Goal: Task Accomplishment & Management: Complete application form

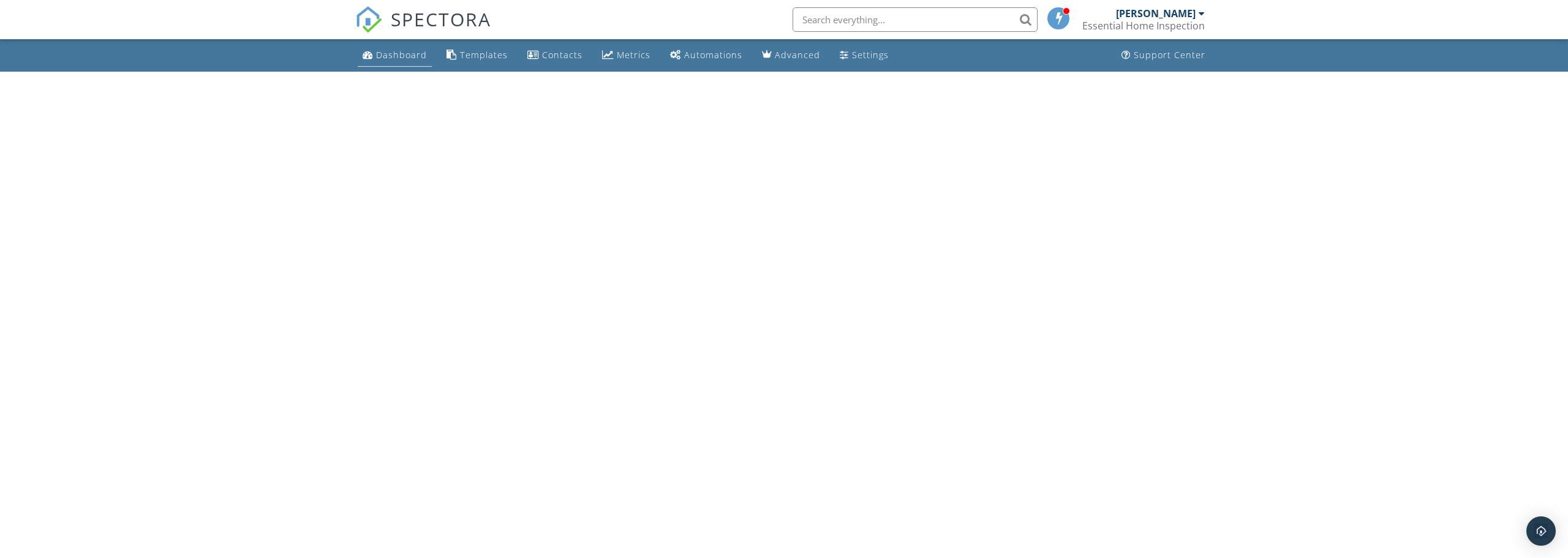
click at [376, 58] on div "Dashboard" at bounding box center [400, 54] width 51 height 12
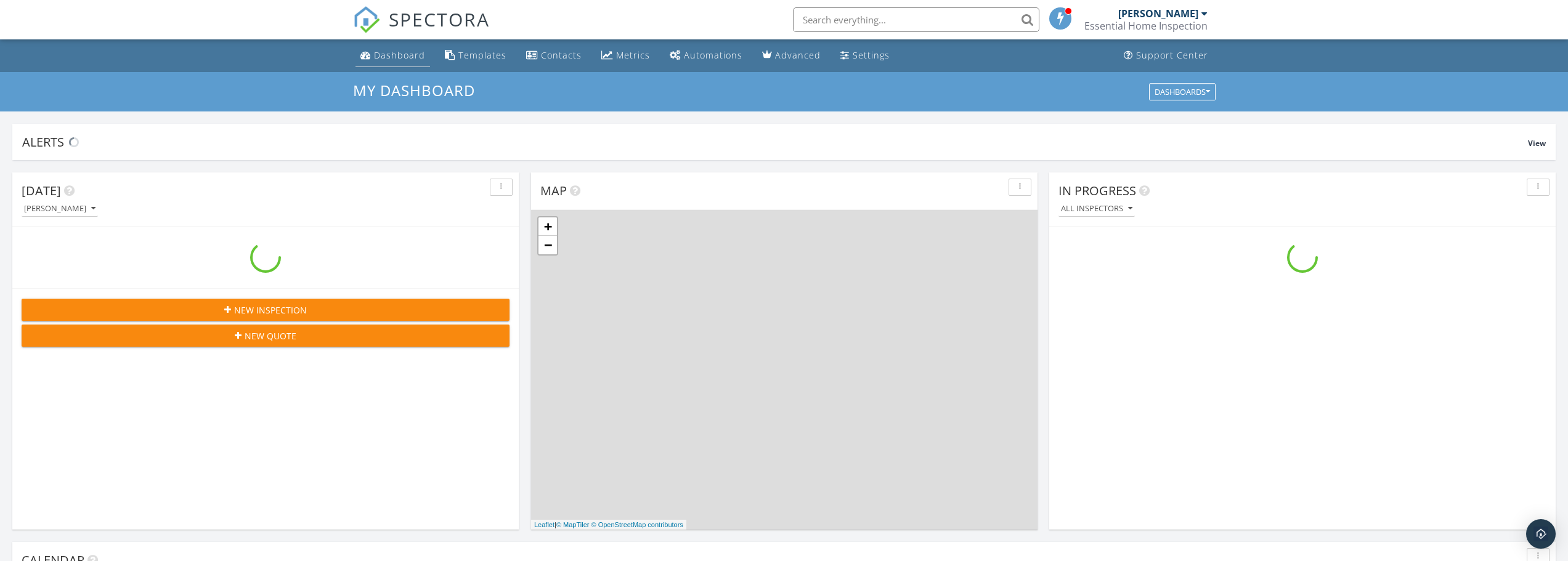
scroll to position [1141, 1588]
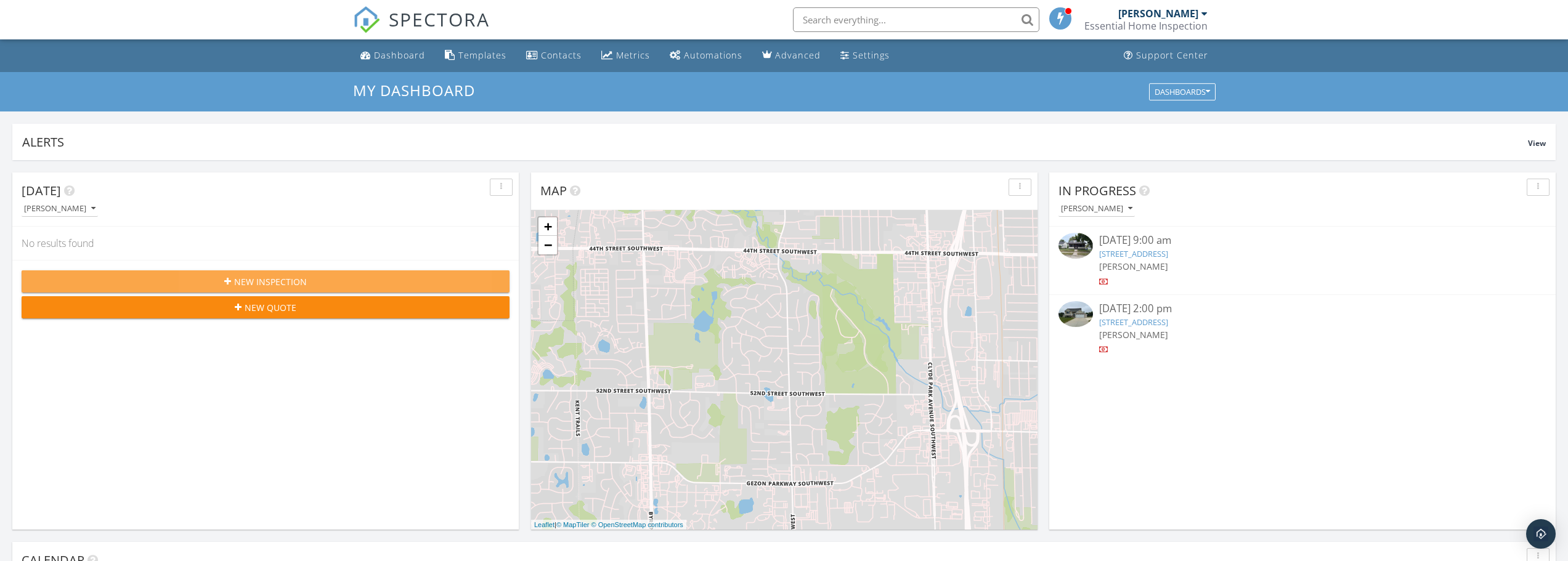
click at [295, 279] on span "New Inspection" at bounding box center [270, 281] width 72 height 13
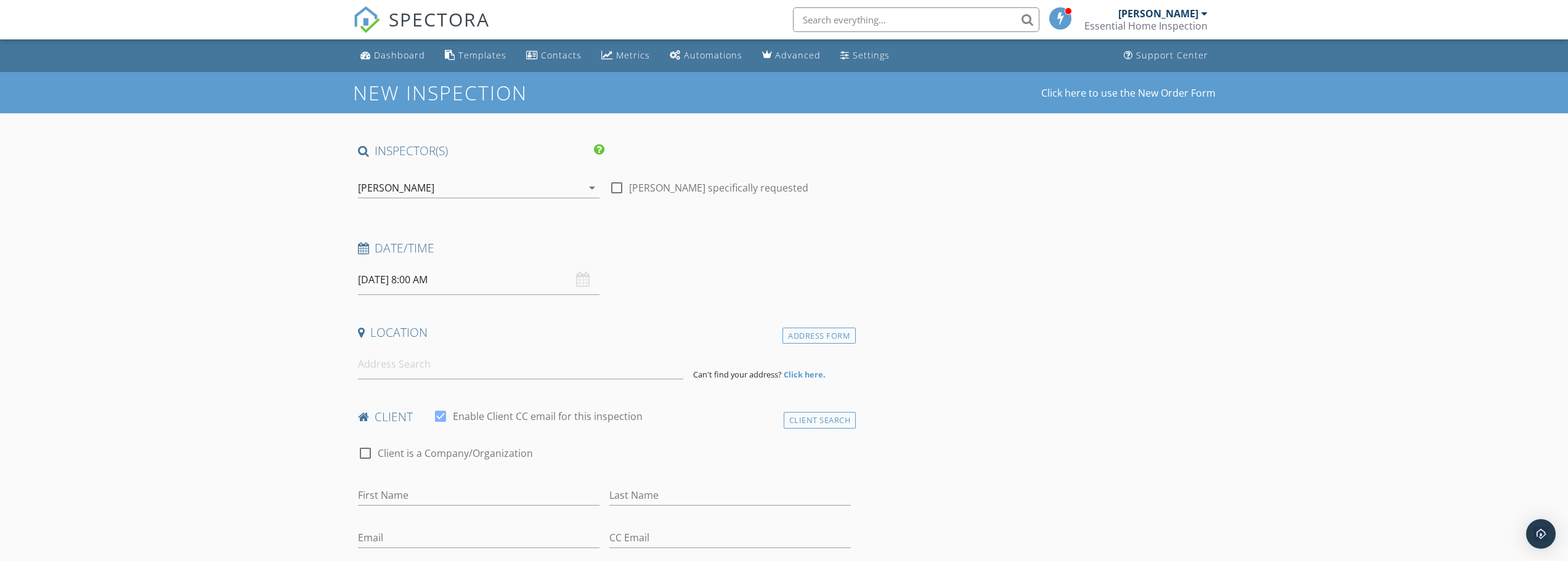
click at [558, 285] on input "09/30/2025 8:00 AM" at bounding box center [479, 280] width 241 height 30
type input "09/29/2025 8:00 AM"
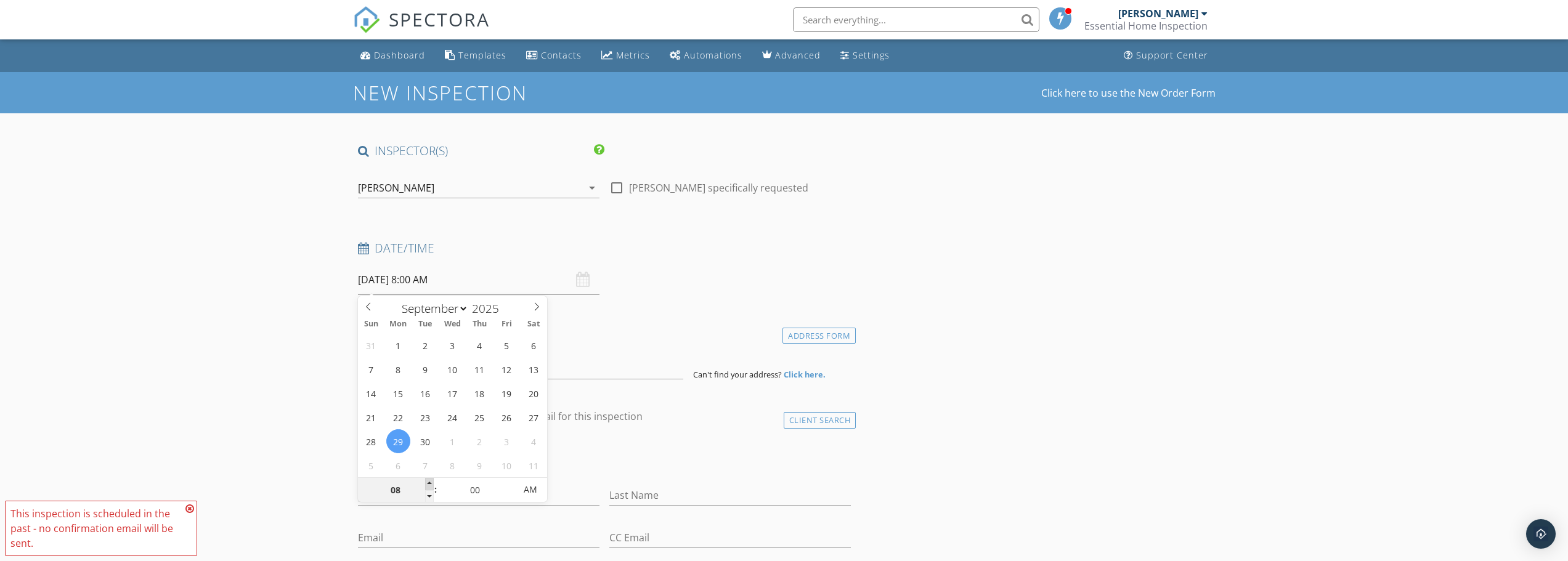
type input "09"
type input "09/29/2025 9:00 AM"
click at [430, 482] on span at bounding box center [430, 484] width 9 height 13
type input "10"
type input "09/29/2025 10:00 AM"
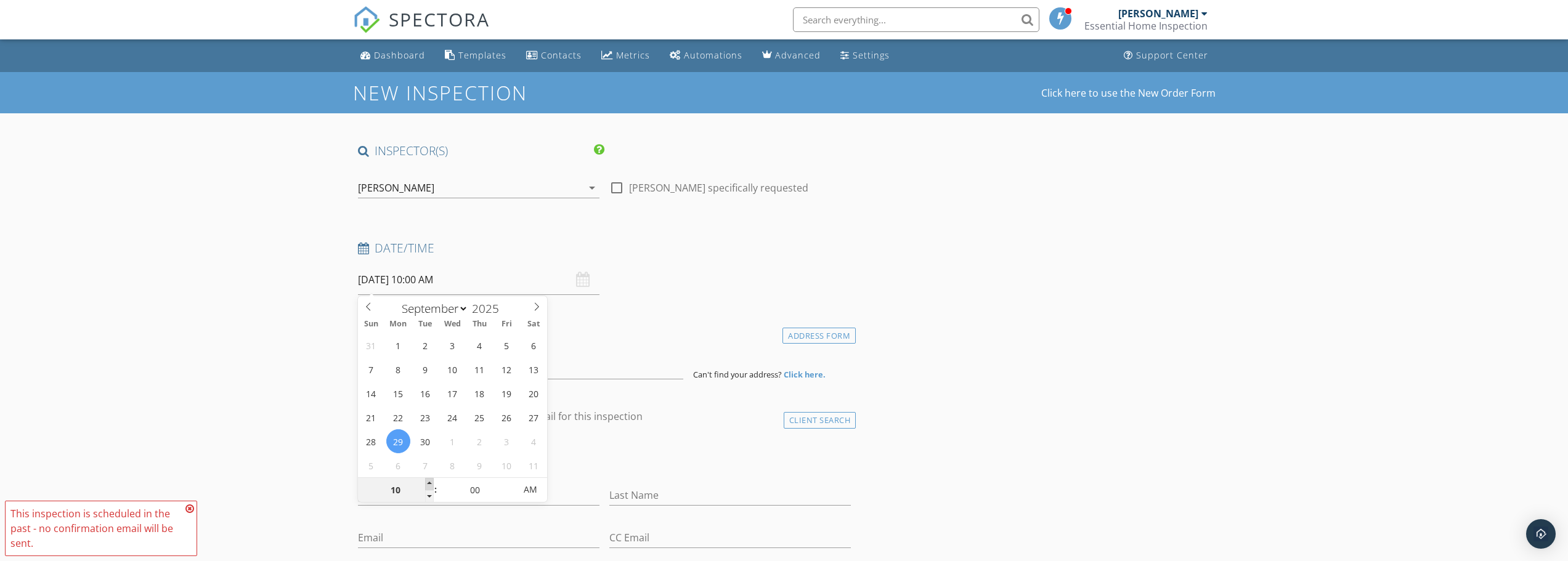
click at [430, 482] on span at bounding box center [430, 484] width 9 height 13
type input "11"
type input "09/29/2025 11:00 AM"
click at [430, 482] on span at bounding box center [430, 484] width 9 height 13
type input "12"
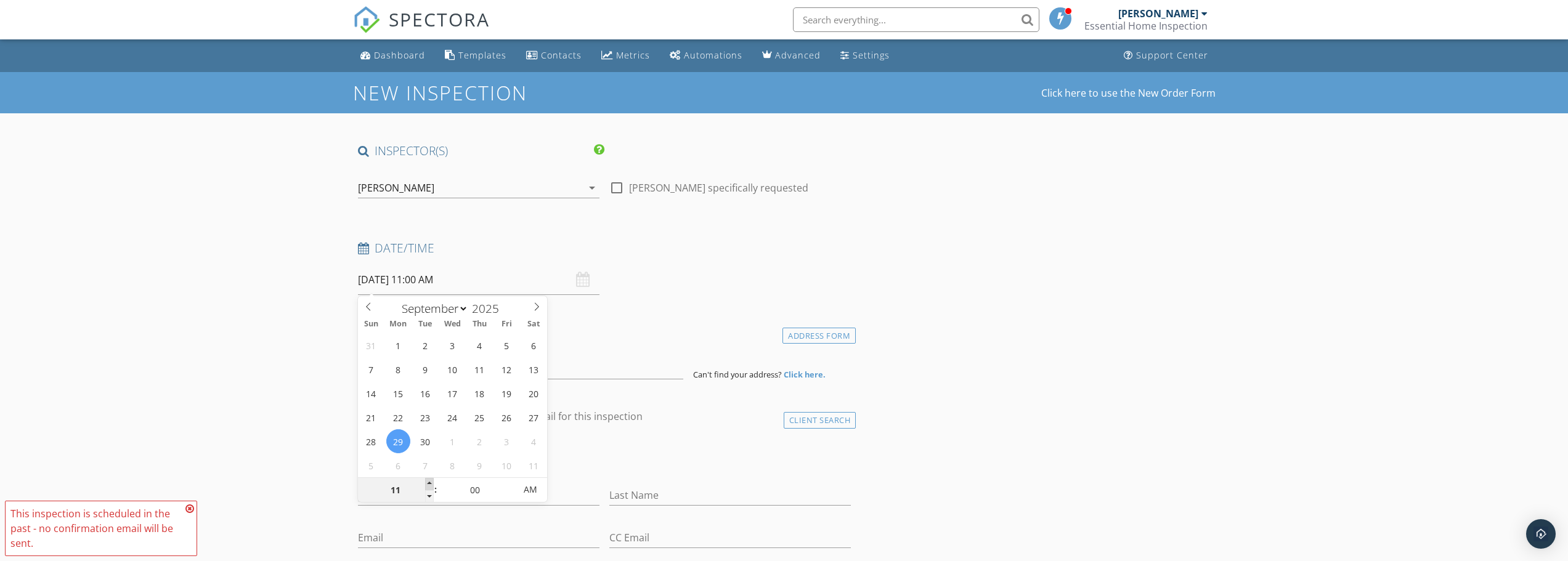
type input "09/29/2025 12:00 PM"
click at [430, 482] on span at bounding box center [430, 484] width 9 height 13
type input "01"
type input "09/29/2025 1:00 PM"
click at [430, 482] on span at bounding box center [430, 484] width 9 height 13
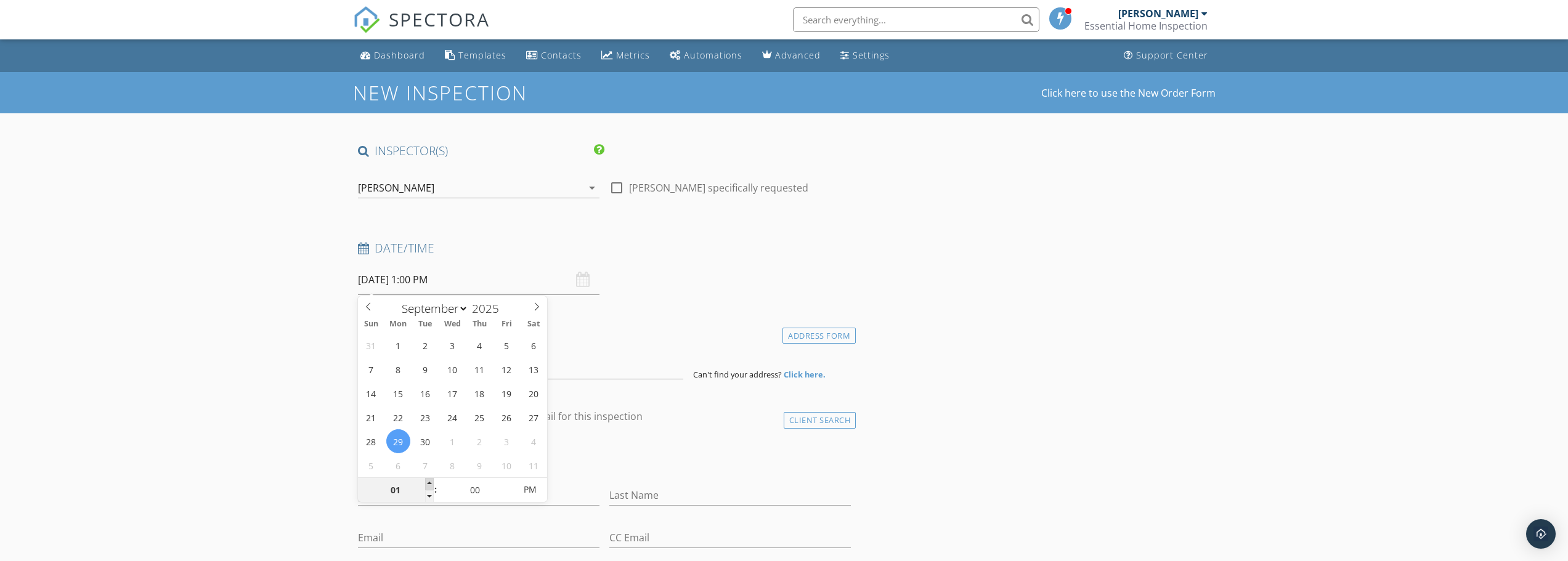
type input "02"
type input "[DATE] 2:00 PM"
click at [430, 482] on span at bounding box center [430, 484] width 9 height 13
click at [654, 364] on input at bounding box center [521, 364] width 325 height 30
click at [414, 370] on input at bounding box center [521, 364] width 325 height 30
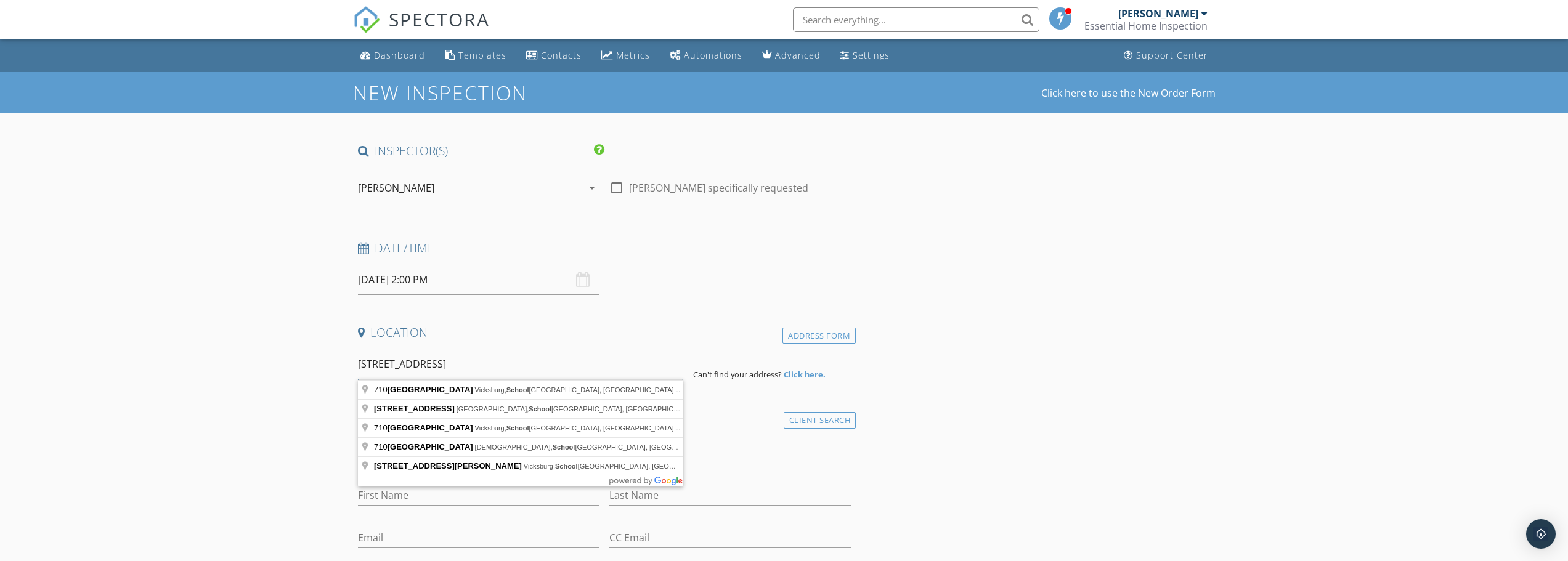
click at [457, 366] on input "710 Maple St, School" at bounding box center [521, 364] width 325 height 30
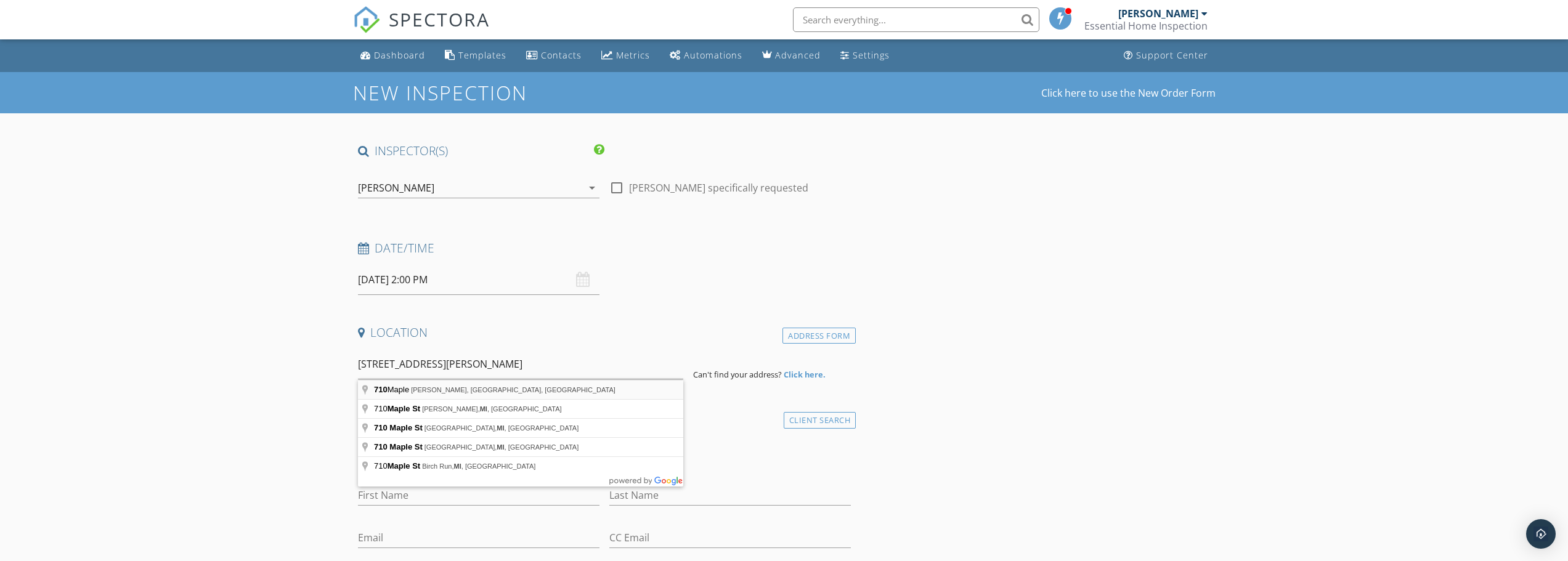
type input "710 Maple, Schoolcraft, MI, USA"
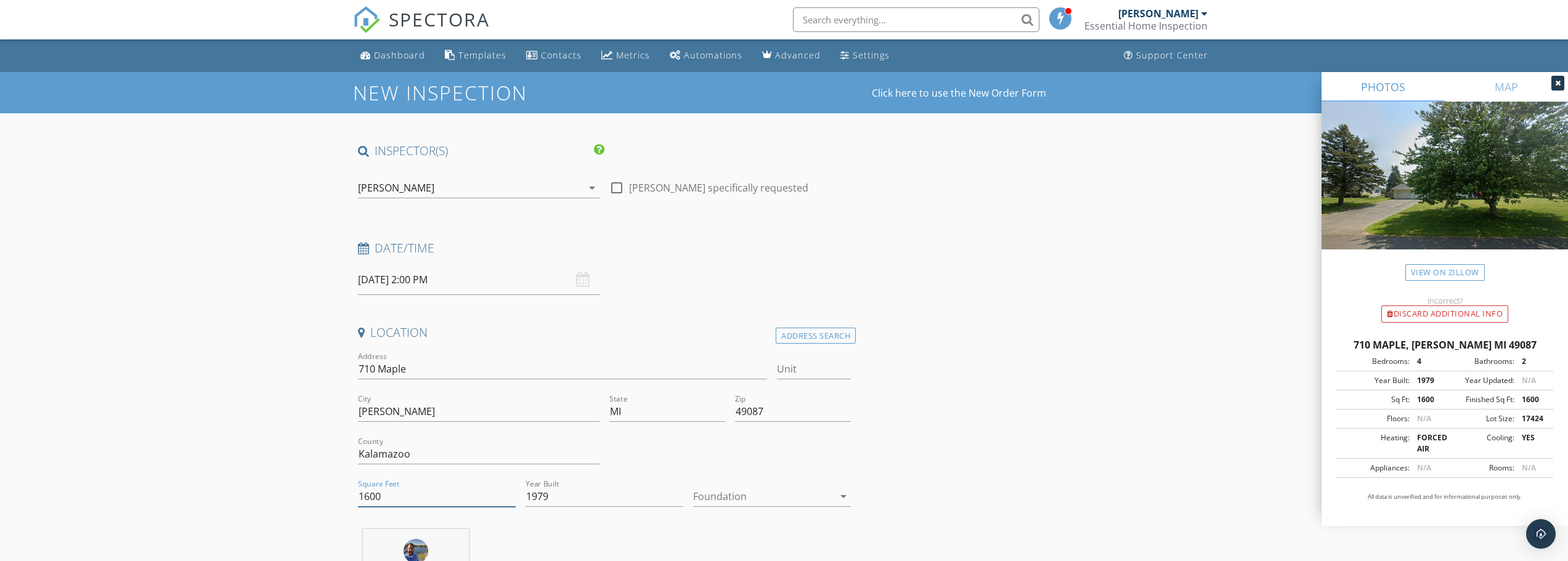
drag, startPoint x: 404, startPoint y: 497, endPoint x: 333, endPoint y: 498, distance: 71.0
type input "2368"
click at [731, 495] on div at bounding box center [763, 497] width 140 height 20
click at [730, 477] on div "Basement" at bounding box center [772, 480] width 138 height 15
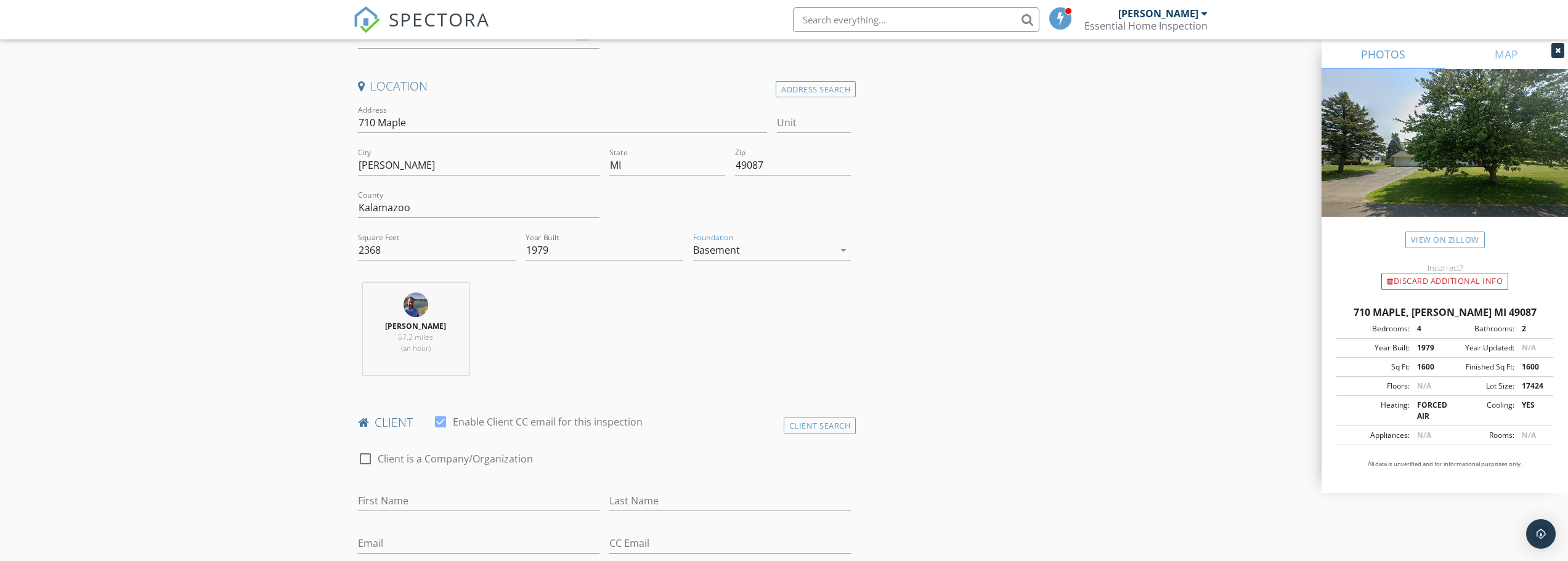
scroll to position [308, 0]
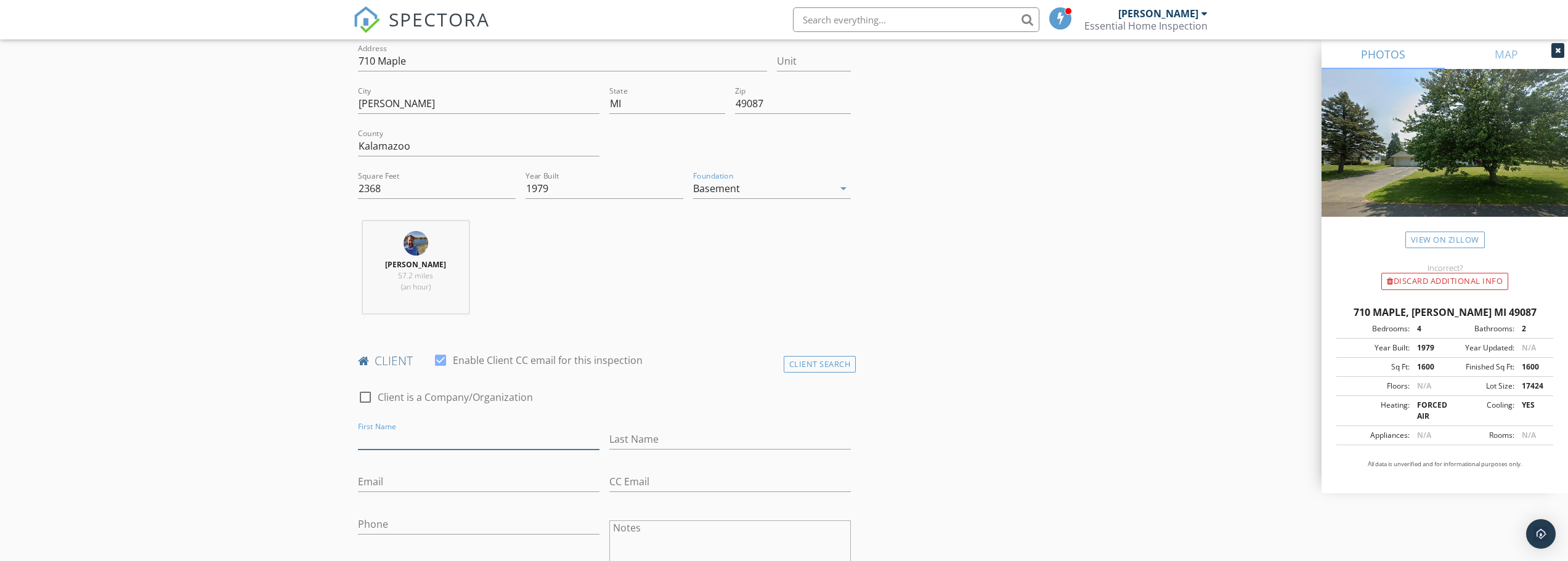
click at [406, 443] on input "First Name" at bounding box center [479, 440] width 241 height 21
click at [400, 440] on input "First Name" at bounding box center [479, 440] width 241 height 21
type input "[PERSON_NAME]"
type input "b"
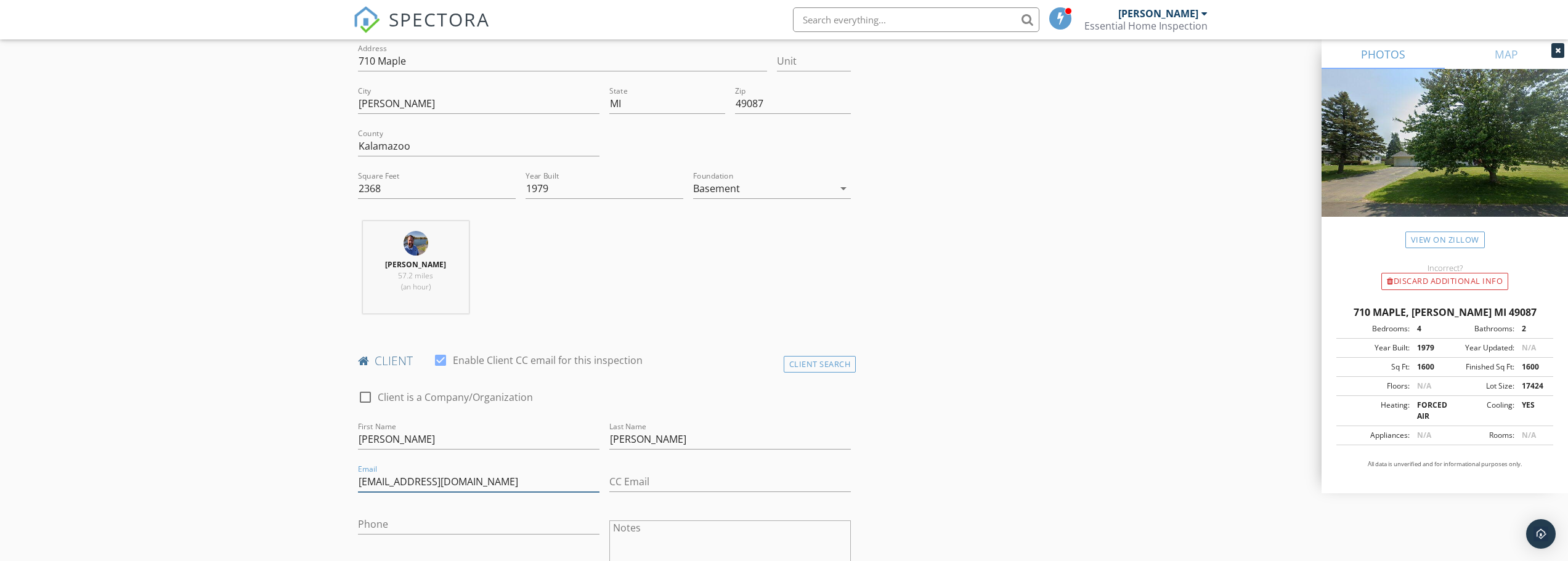
type input "[EMAIL_ADDRESS][DOMAIN_NAME]"
type input "[PHONE_NUMBER]"
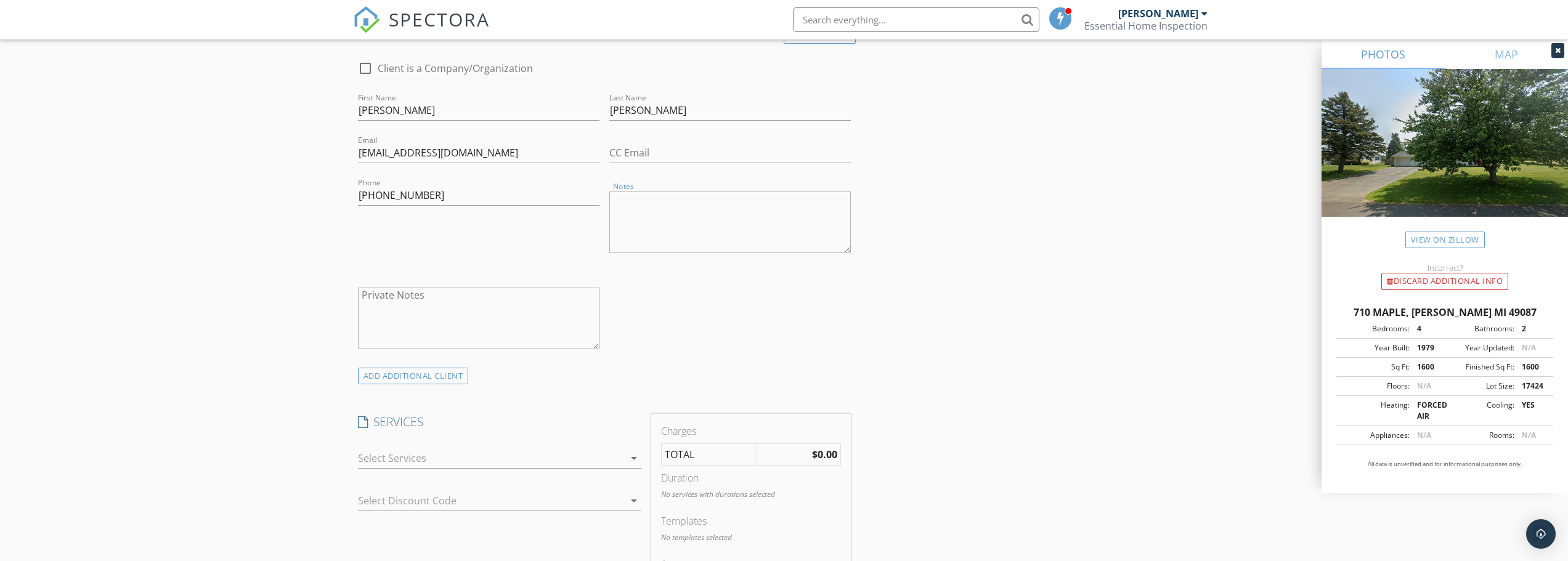
scroll to position [678, 0]
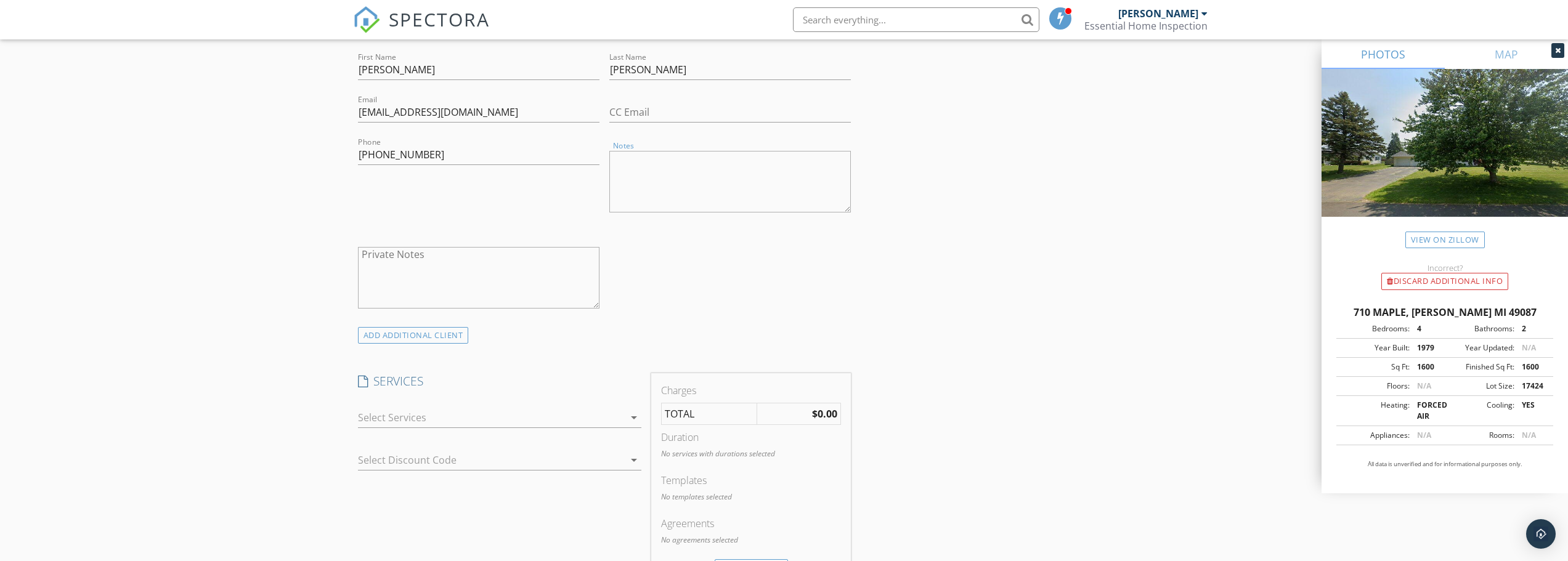
click at [426, 414] on div at bounding box center [491, 418] width 266 height 20
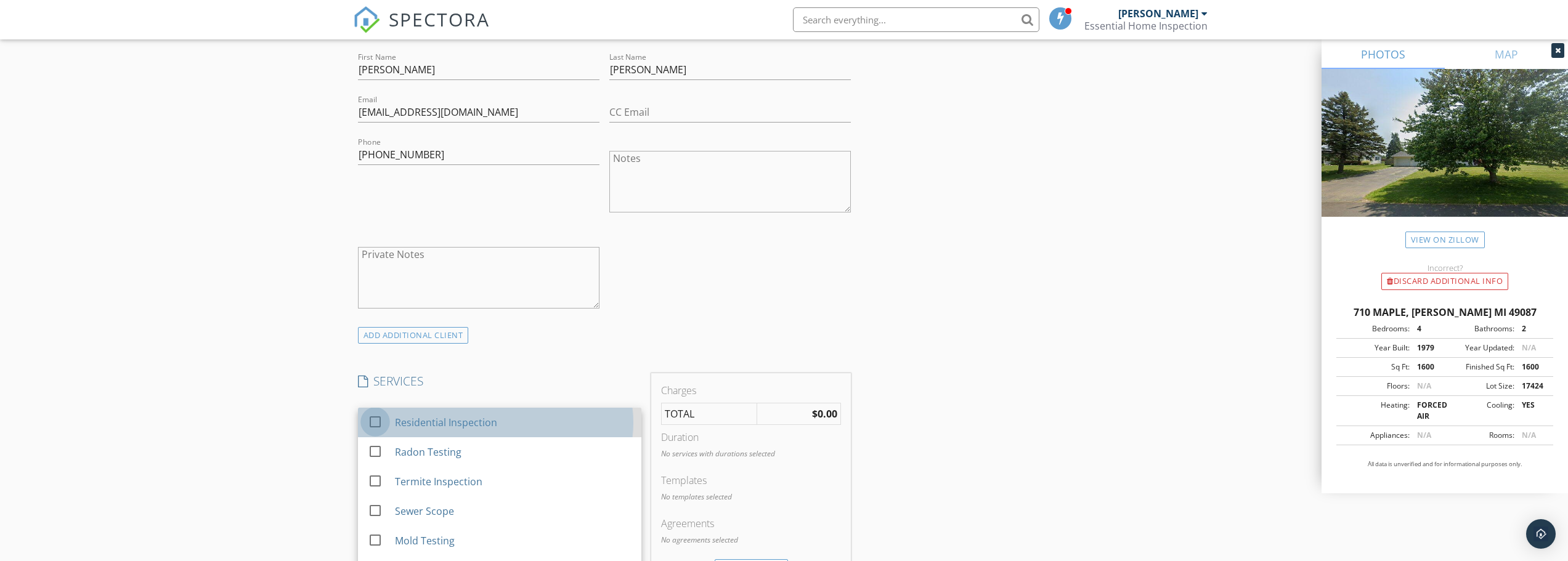
click at [378, 421] on div at bounding box center [374, 422] width 21 height 21
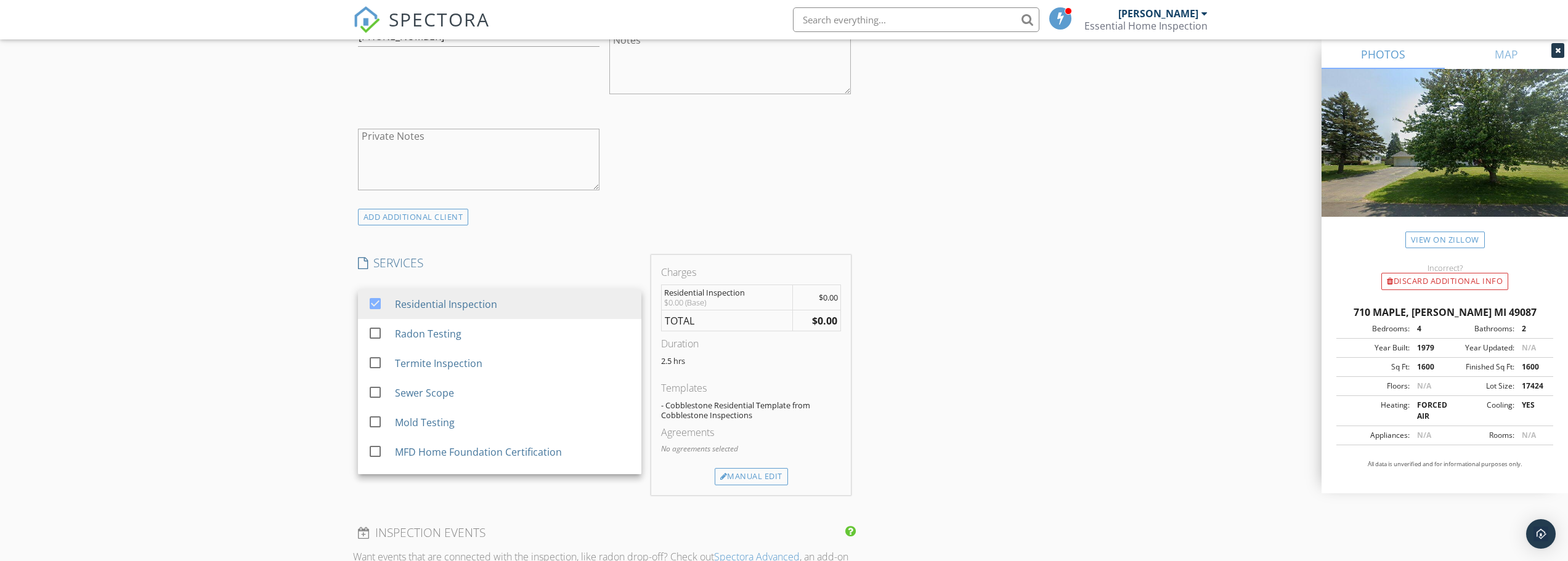
scroll to position [863, 0]
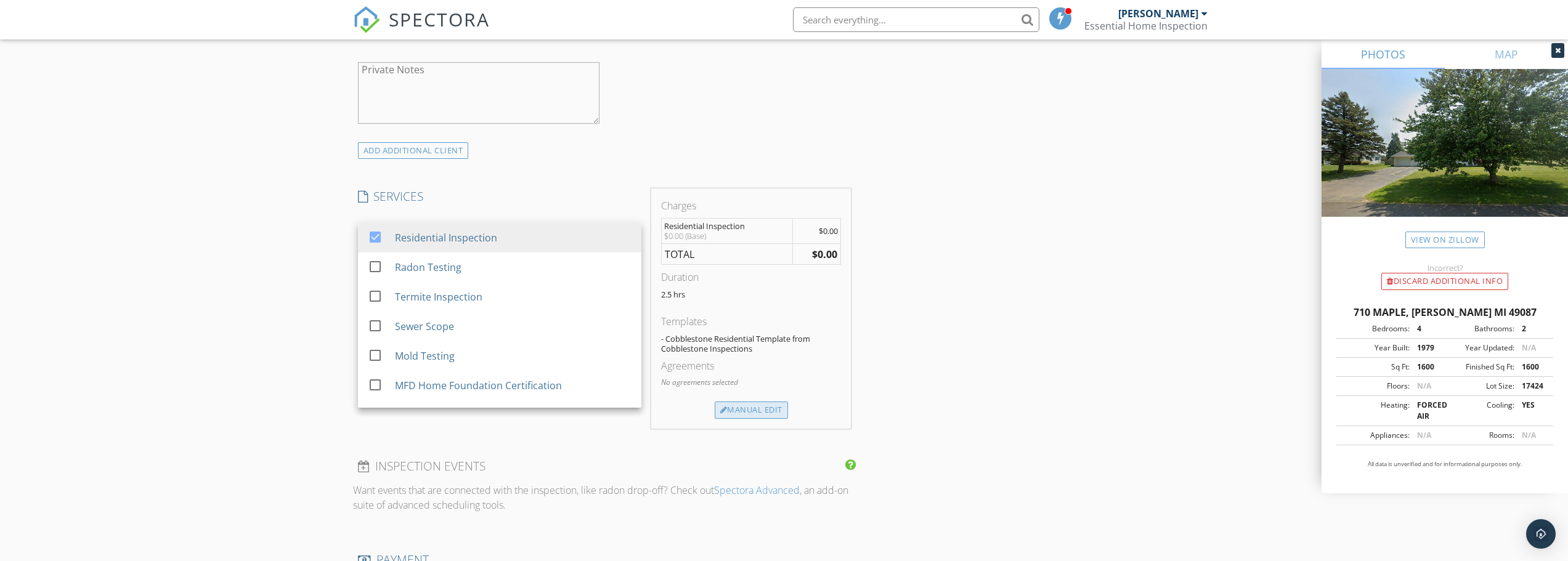
click at [742, 412] on div "Manual Edit" at bounding box center [751, 410] width 73 height 17
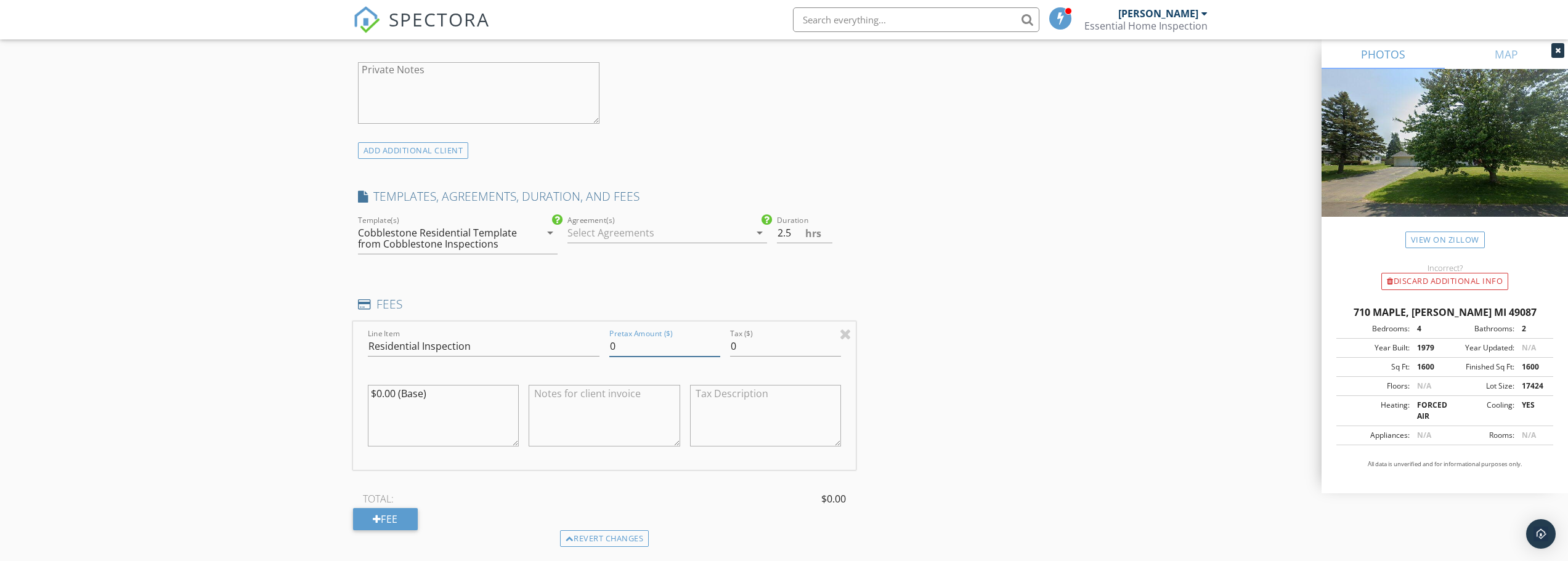
click at [633, 348] on input "0" at bounding box center [665, 347] width 111 height 21
drag, startPoint x: 633, startPoint y: 348, endPoint x: 602, endPoint y: 348, distance: 31.0
click at [602, 348] on div "Line Item Residential Inspection Pretax Amount ($) 0 Tax ($) 0 $0.00 (Base)" at bounding box center [604, 396] width 503 height 148
type input "455.00"
click at [608, 497] on div "TOTAL: $455.00" at bounding box center [604, 498] width 503 height 19
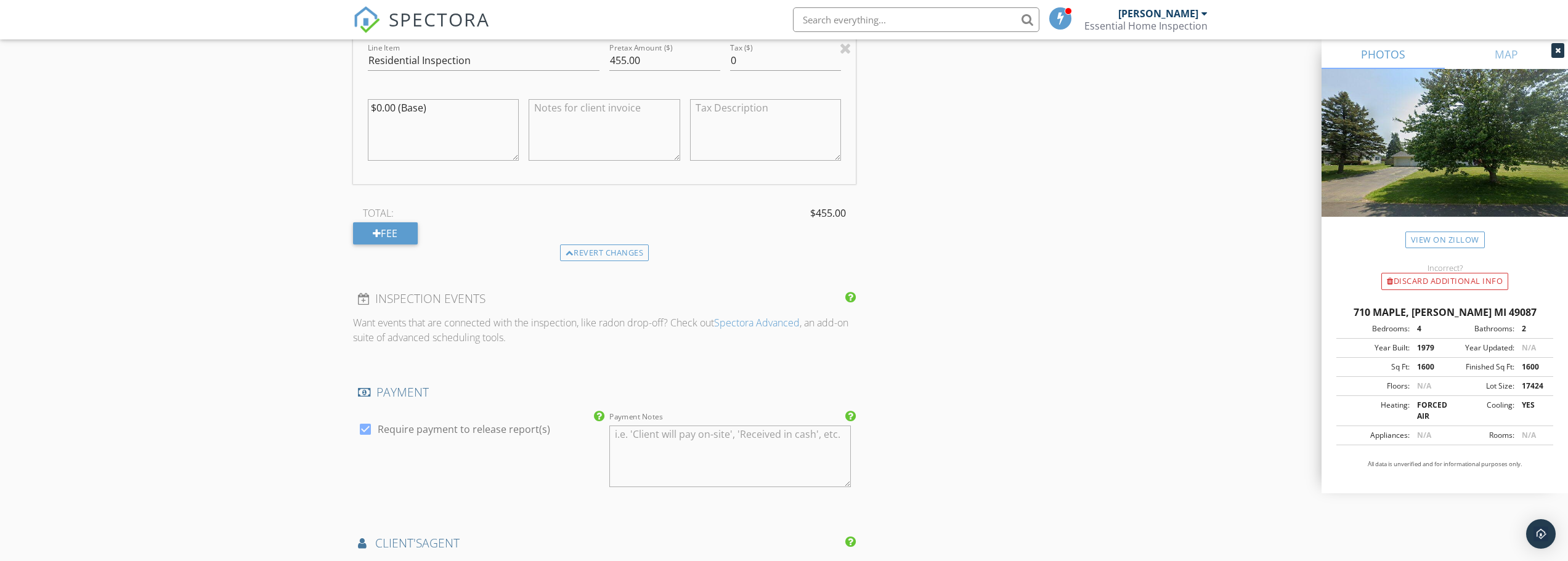
scroll to position [1170, 0]
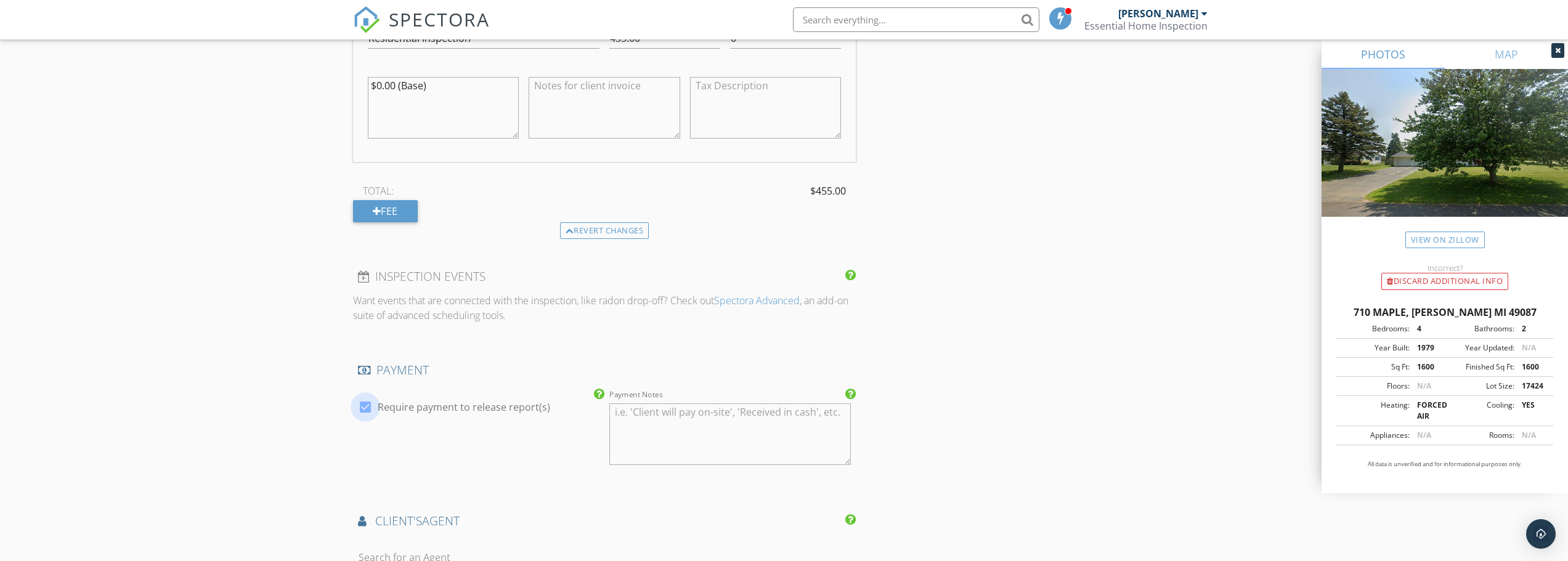
click at [364, 408] on div at bounding box center [365, 406] width 21 height 21
checkbox input "false"
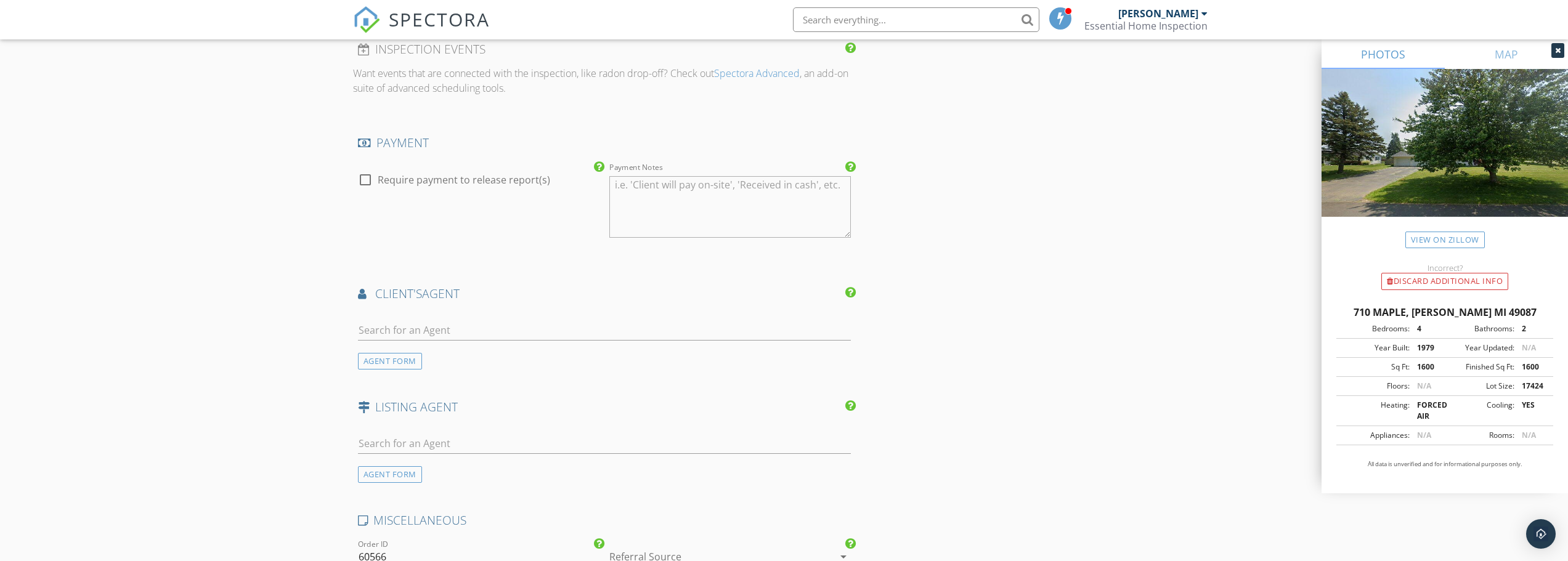
scroll to position [1417, 0]
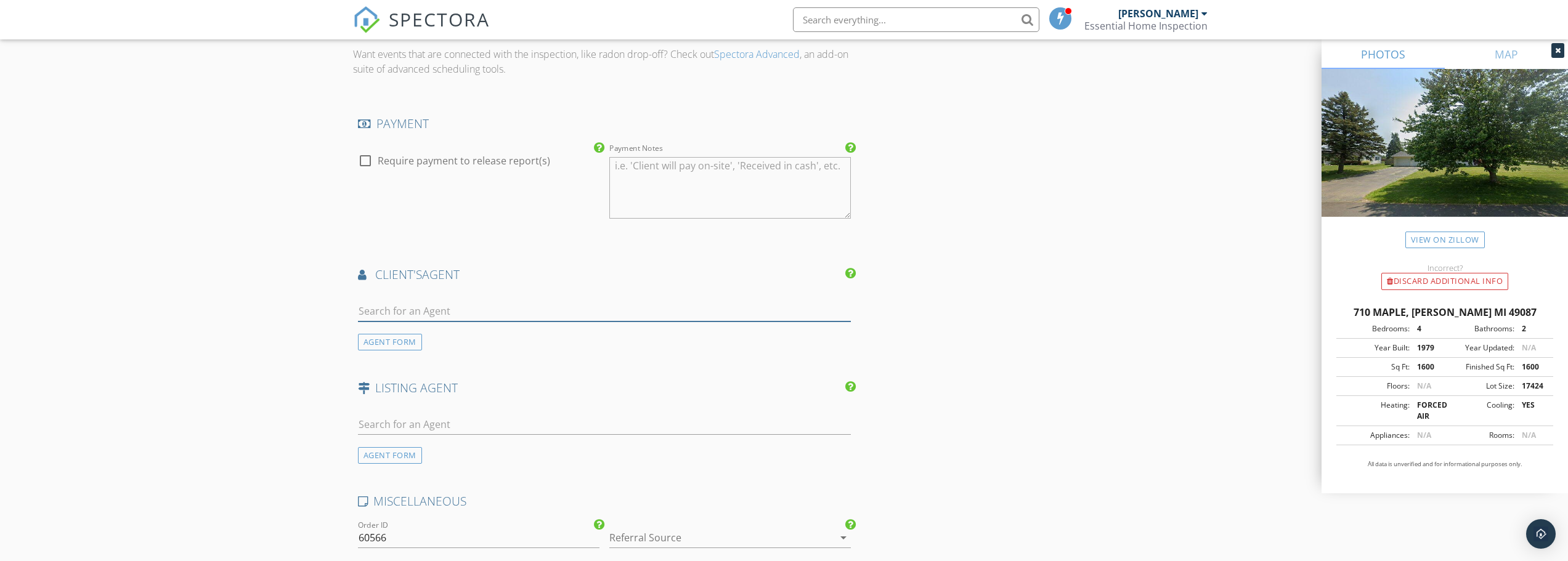
click at [412, 311] on input "text" at bounding box center [605, 311] width 493 height 21
type input "[PERSON_NAME]"
click at [532, 340] on div "No results found. Click to add a new Agent" at bounding box center [457, 338] width 186 height 15
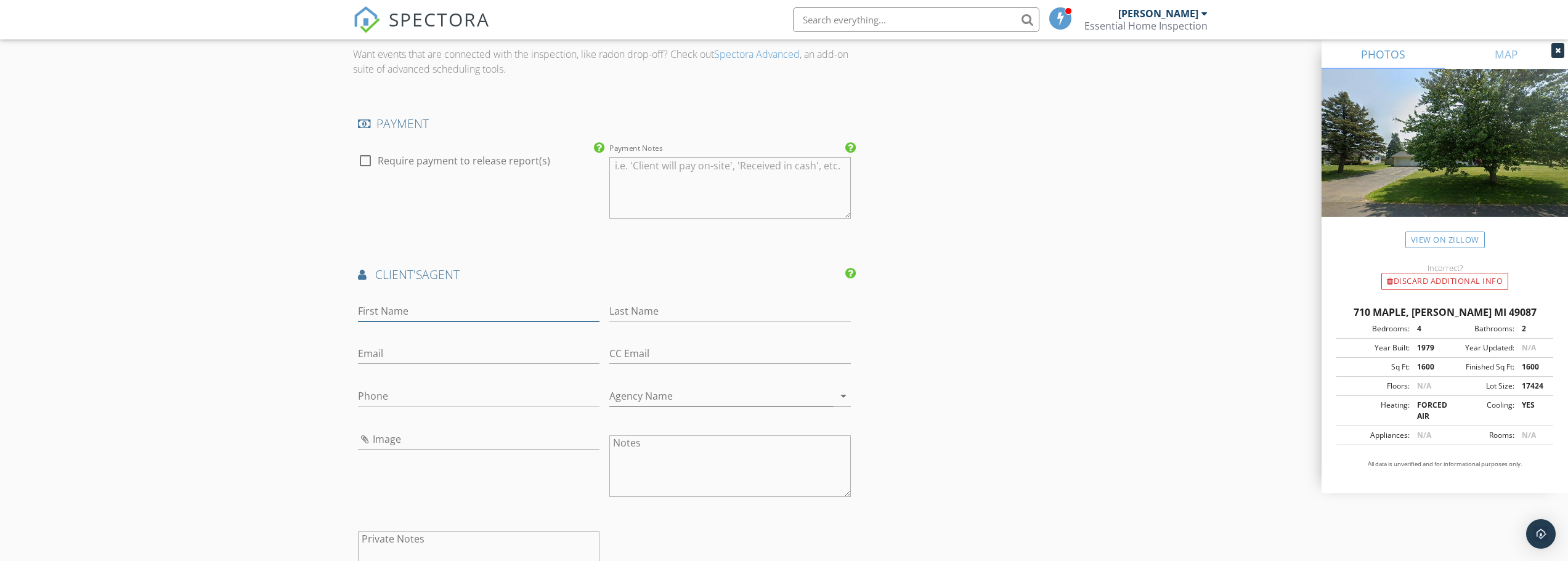
click at [412, 314] on input "First Name" at bounding box center [479, 311] width 241 height 21
type input "[PERSON_NAME]"
type input "[PERSON_NAME][EMAIL_ADDRESS][DOMAIN_NAME]"
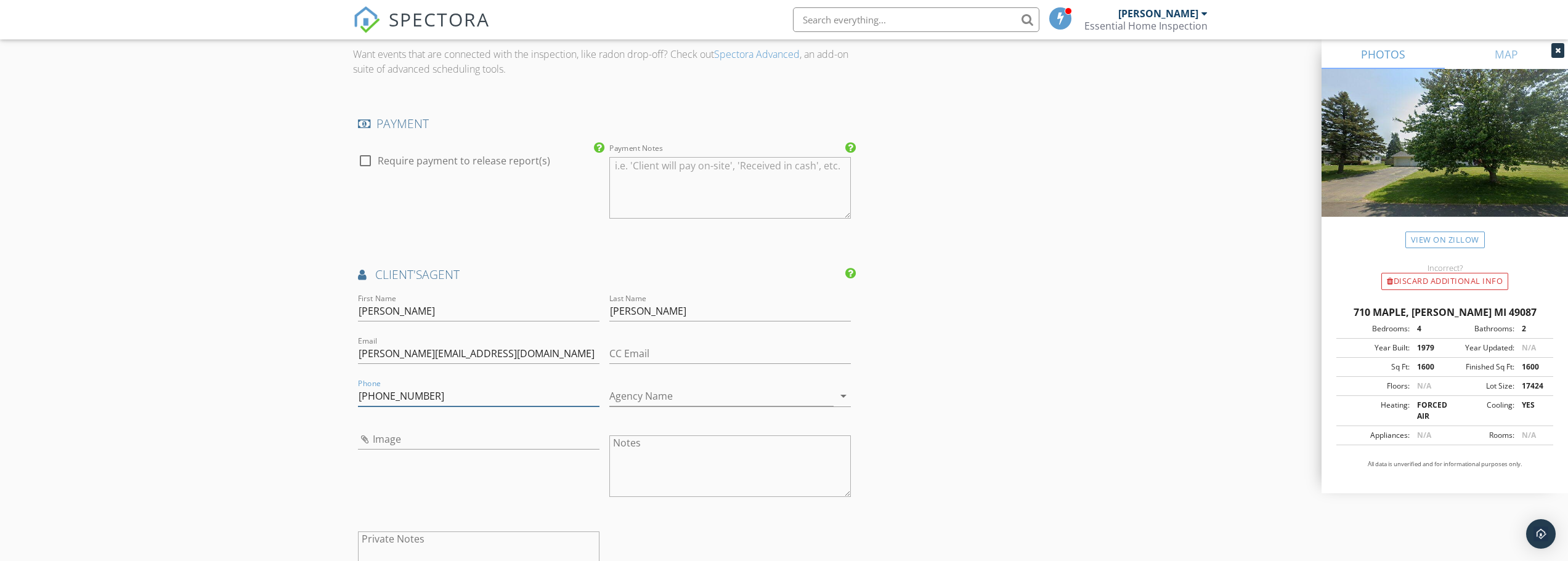
type input "[PHONE_NUMBER]"
click at [753, 401] on input "Agency Name" at bounding box center [721, 396] width 224 height 21
click at [847, 398] on icon "arrow_drop_down" at bounding box center [843, 396] width 15 height 15
click at [370, 442] on input "Image" at bounding box center [479, 440] width 241 height 21
type input "MONT2299.jpg"
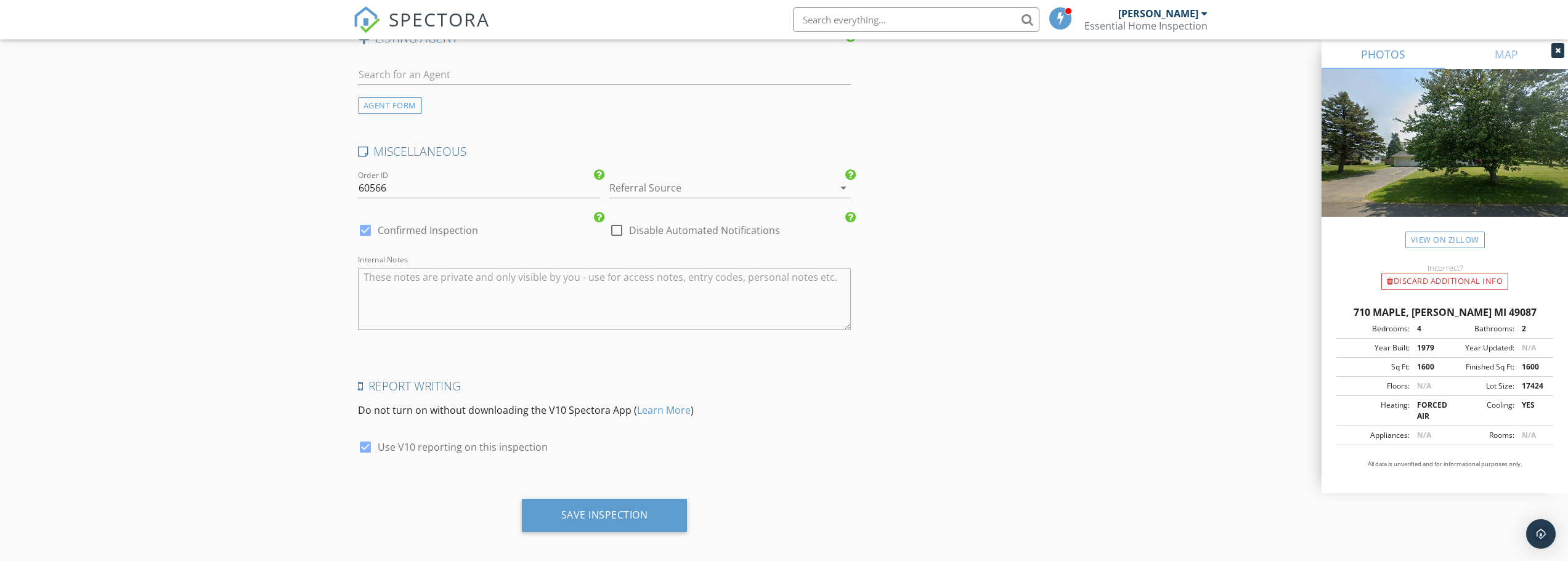
scroll to position [2056, 0]
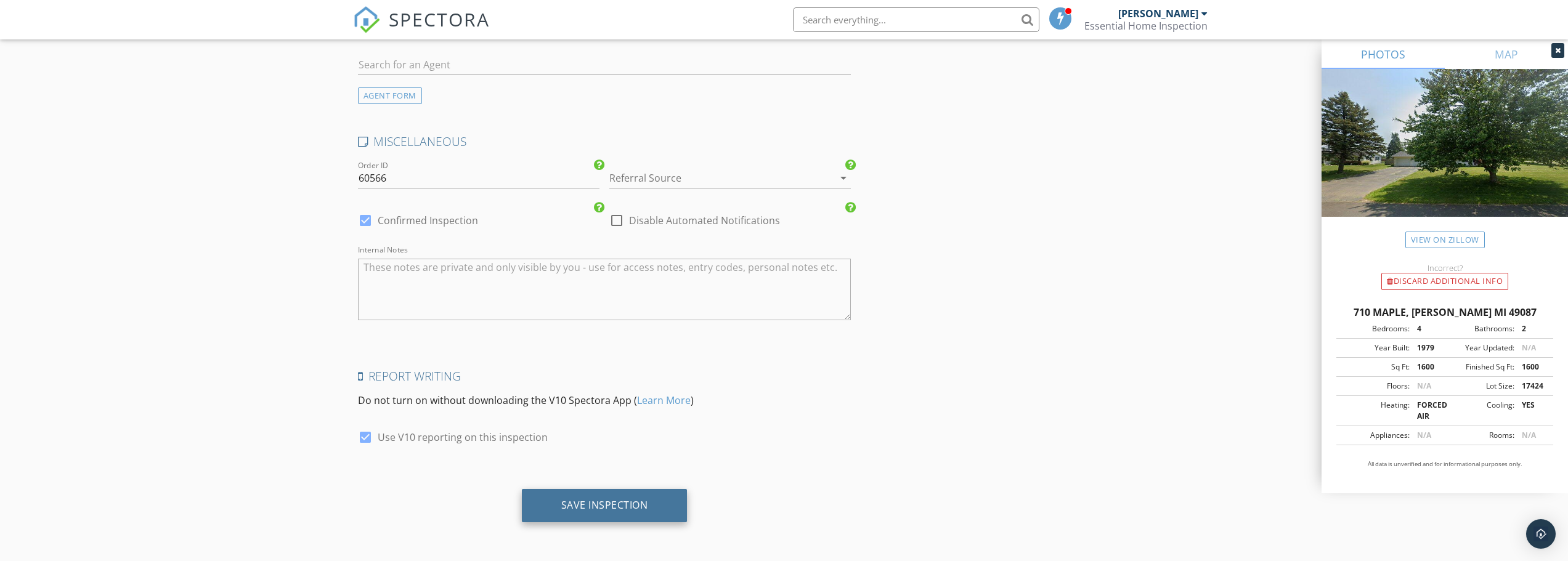
click at [644, 507] on div "Save Inspection" at bounding box center [604, 506] width 87 height 13
